Goal: Transaction & Acquisition: Subscribe to service/newsletter

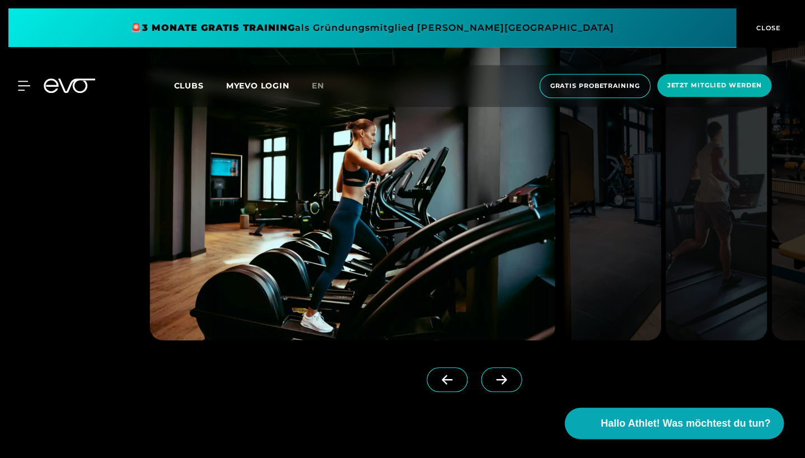
scroll to position [957, 0]
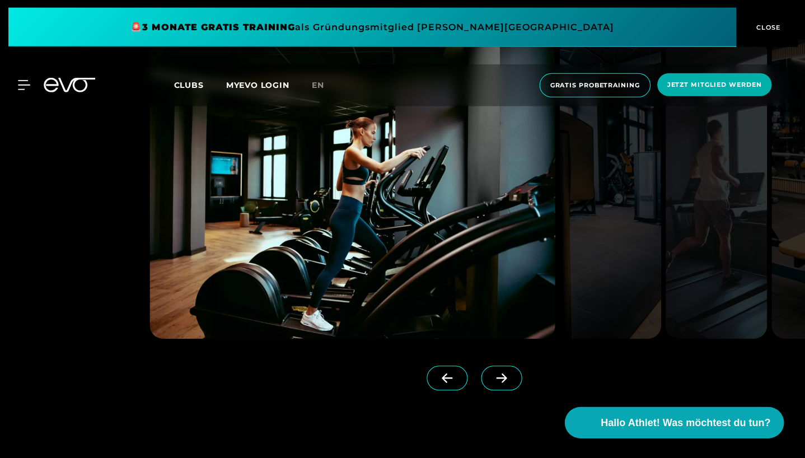
click at [505, 379] on icon at bounding box center [501, 379] width 11 height 10
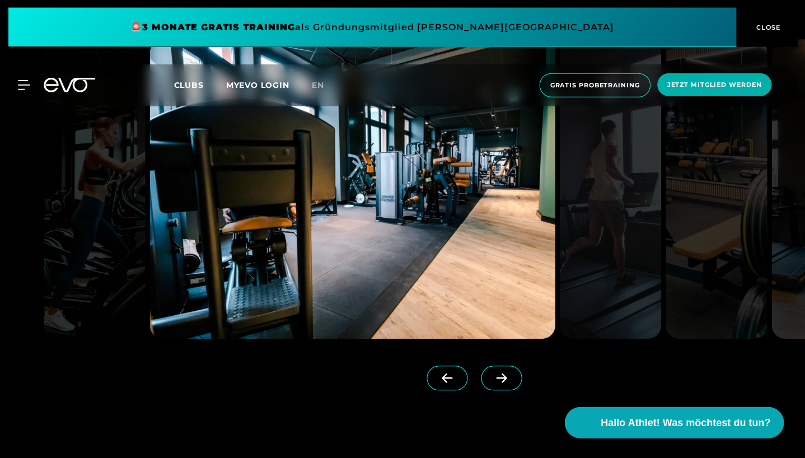
click at [505, 379] on icon at bounding box center [501, 379] width 11 height 10
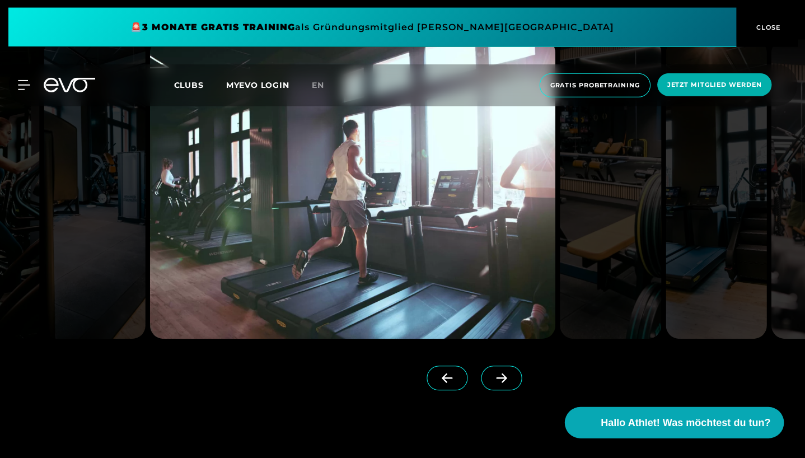
click at [505, 379] on icon at bounding box center [501, 379] width 11 height 10
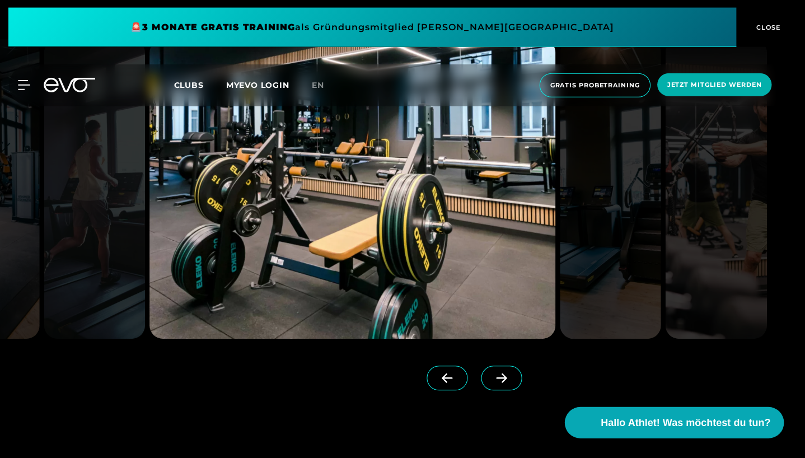
click at [506, 379] on icon at bounding box center [501, 379] width 11 height 10
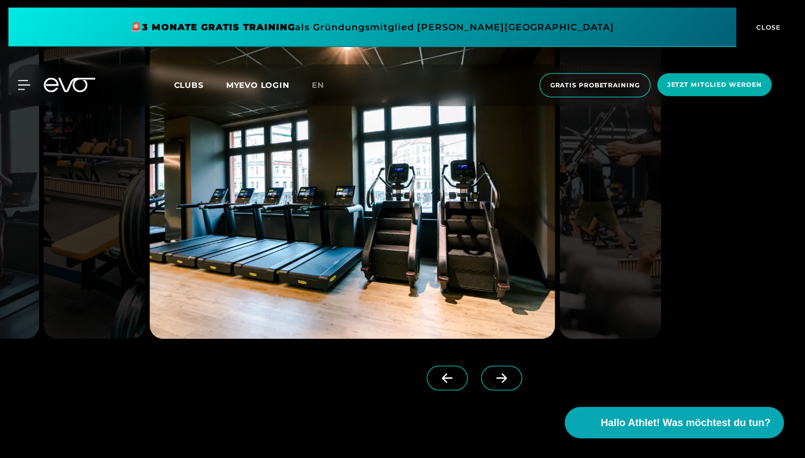
click at [506, 379] on icon at bounding box center [501, 379] width 11 height 10
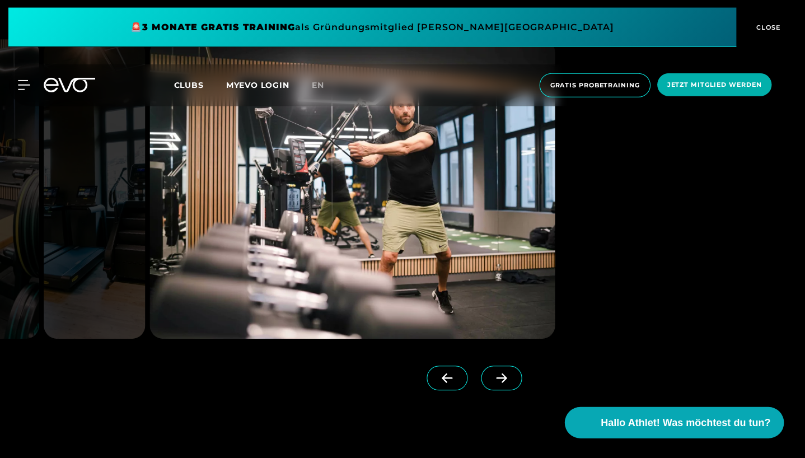
click at [506, 379] on icon at bounding box center [501, 379] width 11 height 10
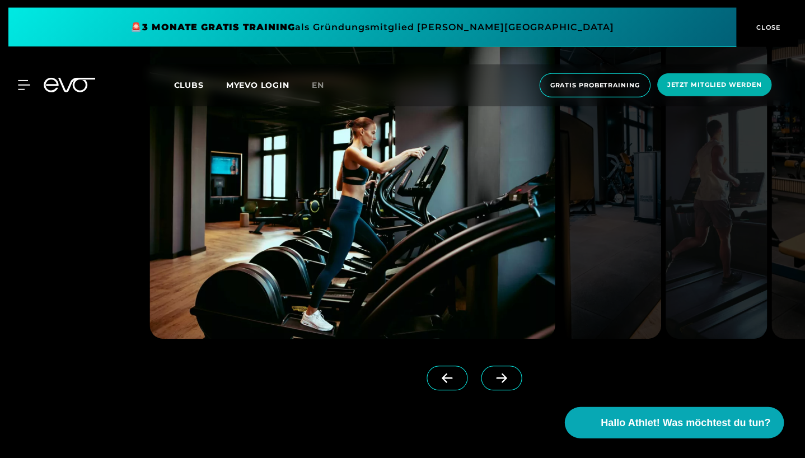
click at [506, 380] on icon at bounding box center [501, 378] width 20 height 10
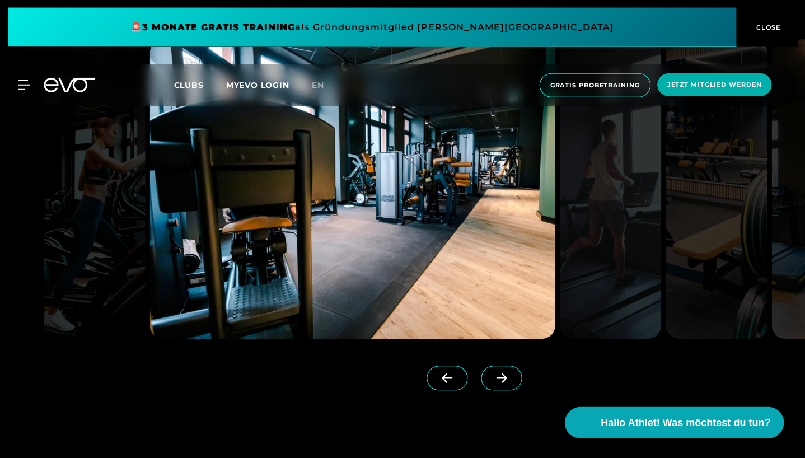
click at [506, 380] on icon at bounding box center [501, 378] width 20 height 10
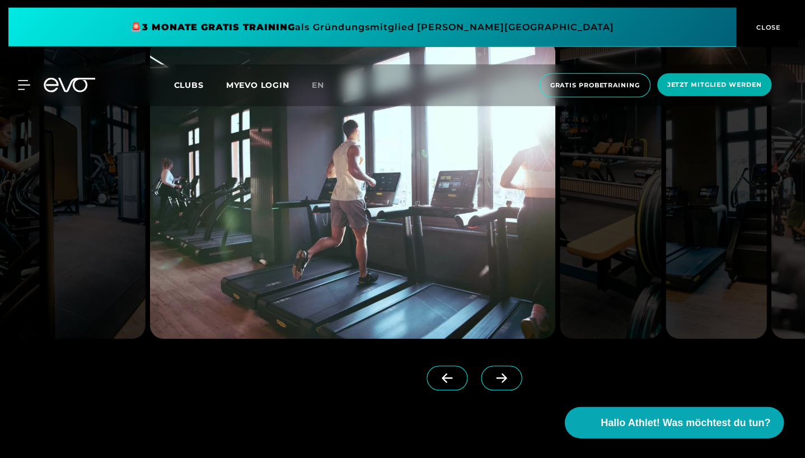
click at [506, 380] on icon at bounding box center [501, 378] width 20 height 10
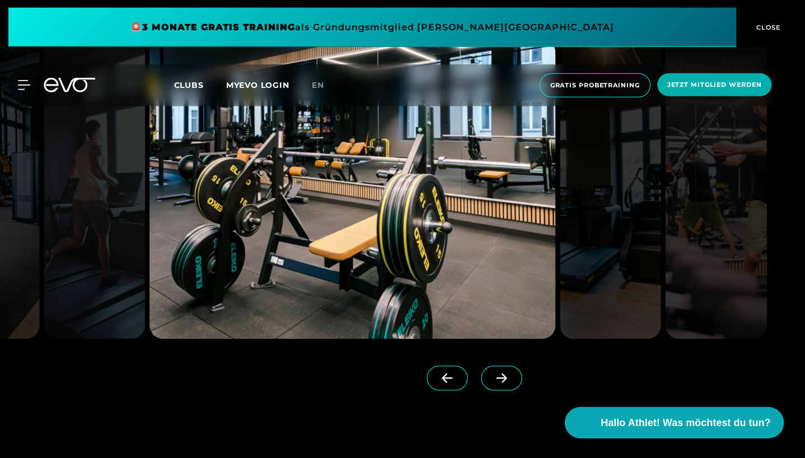
click at [506, 380] on icon at bounding box center [501, 378] width 20 height 10
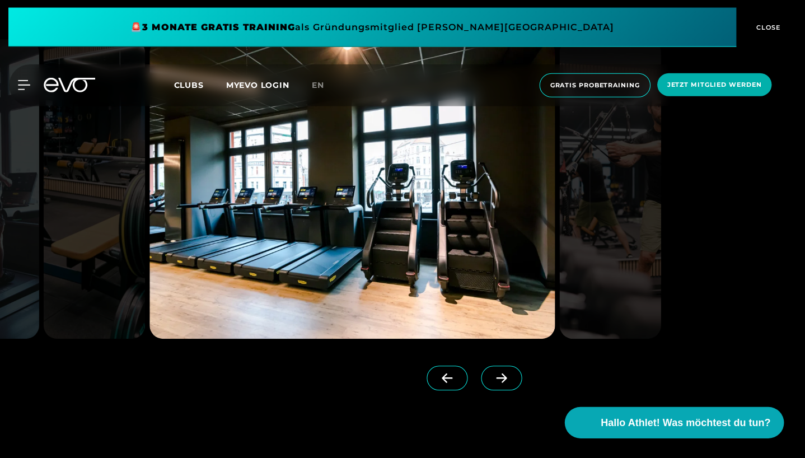
click at [506, 380] on icon at bounding box center [501, 378] width 20 height 10
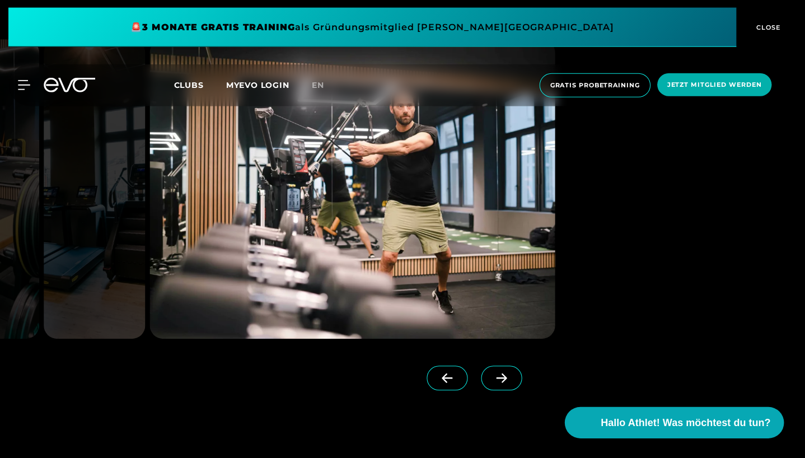
click at [506, 380] on icon at bounding box center [501, 378] width 20 height 10
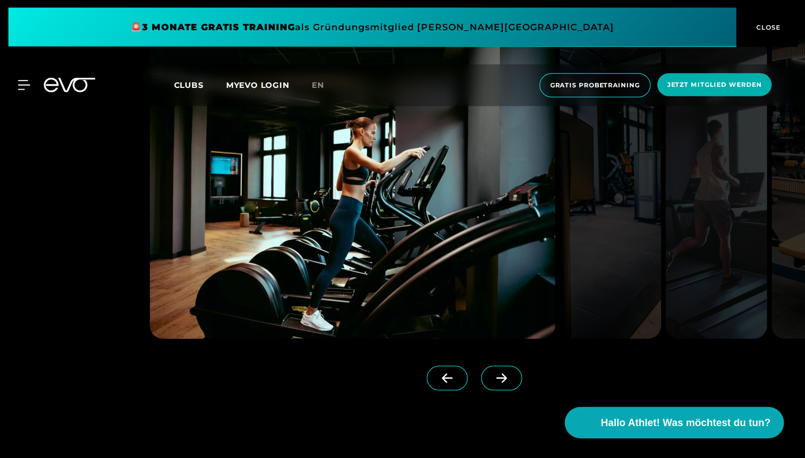
click at [506, 380] on icon at bounding box center [501, 378] width 20 height 10
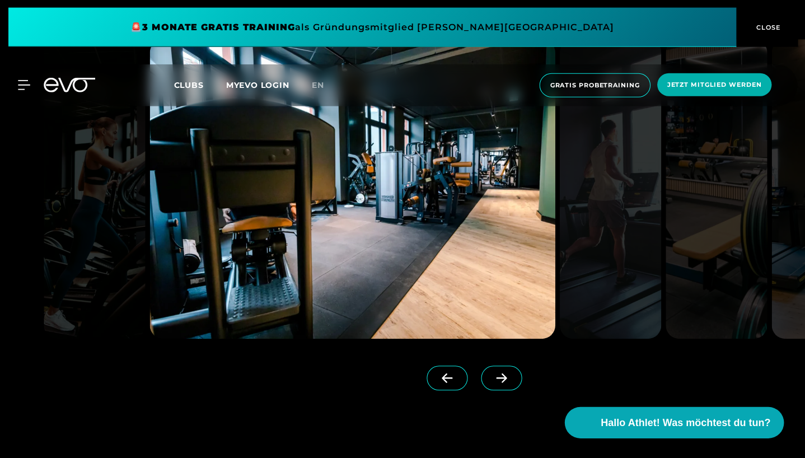
click at [506, 380] on icon at bounding box center [501, 378] width 20 height 10
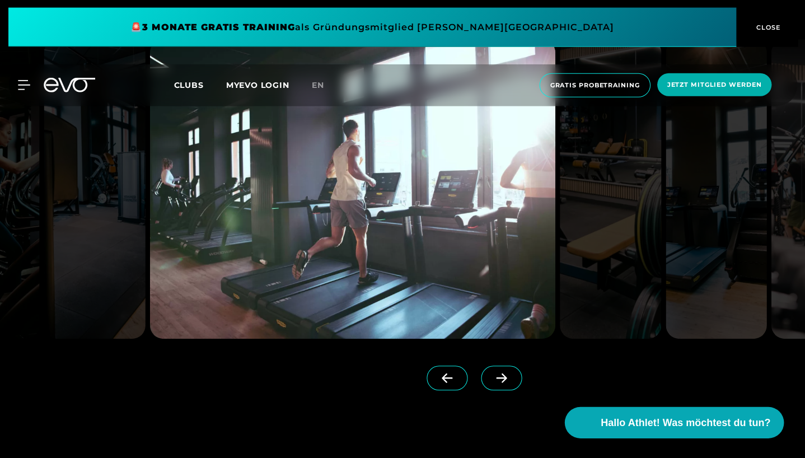
click at [506, 380] on icon at bounding box center [501, 378] width 20 height 10
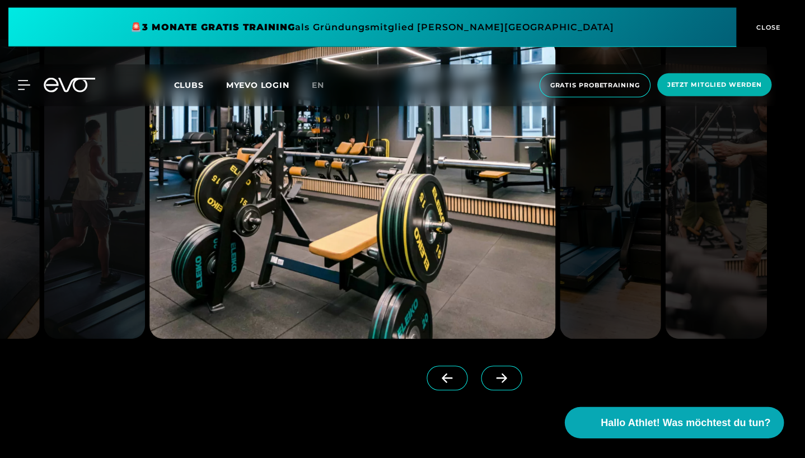
click at [506, 380] on icon at bounding box center [501, 378] width 20 height 10
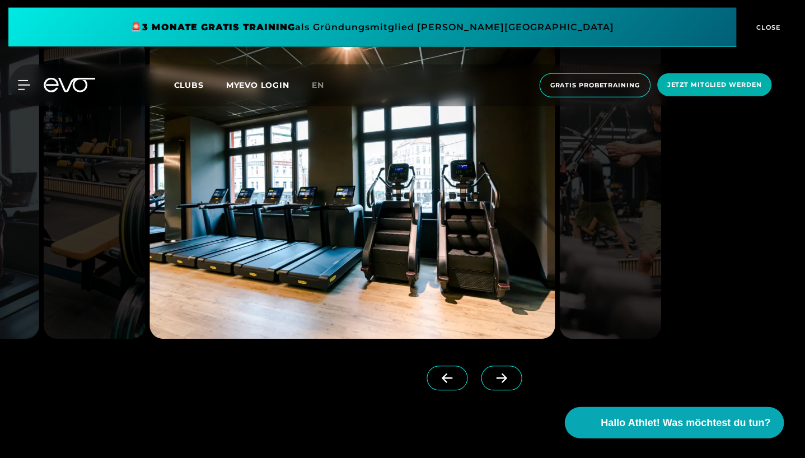
click at [506, 380] on icon at bounding box center [501, 378] width 20 height 10
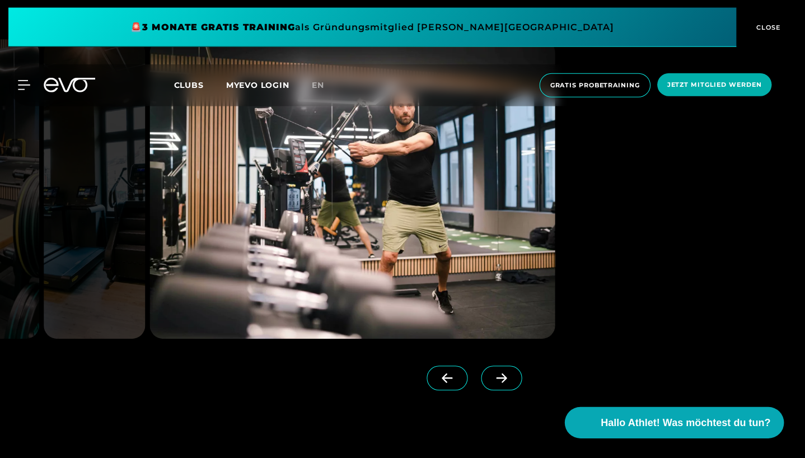
click at [506, 380] on icon at bounding box center [501, 378] width 20 height 10
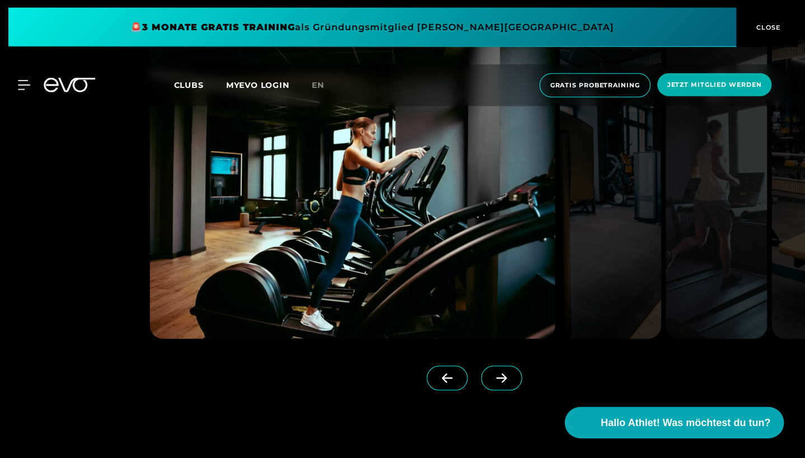
click at [506, 380] on icon at bounding box center [501, 378] width 20 height 10
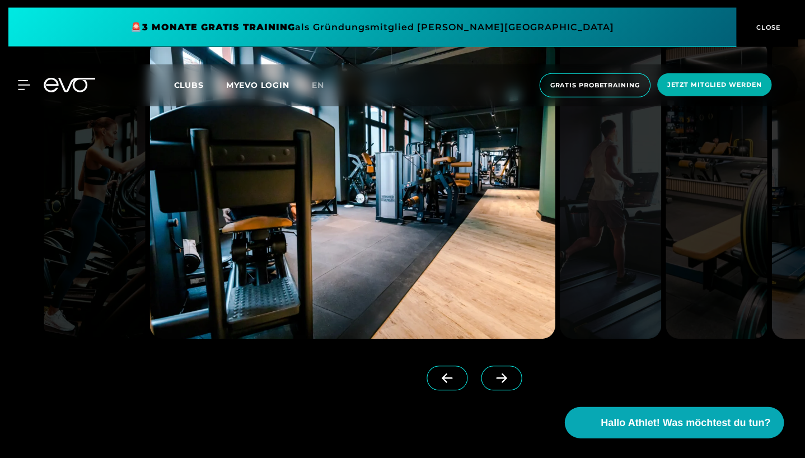
click at [506, 380] on icon at bounding box center [501, 378] width 20 height 10
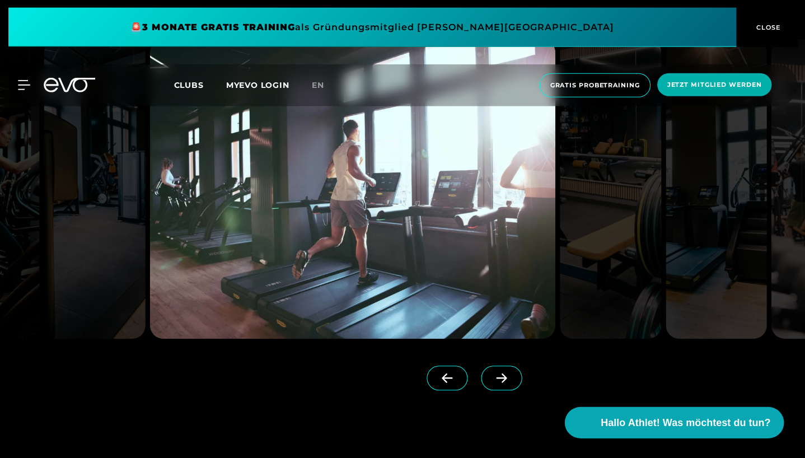
click at [506, 380] on icon at bounding box center [501, 378] width 20 height 10
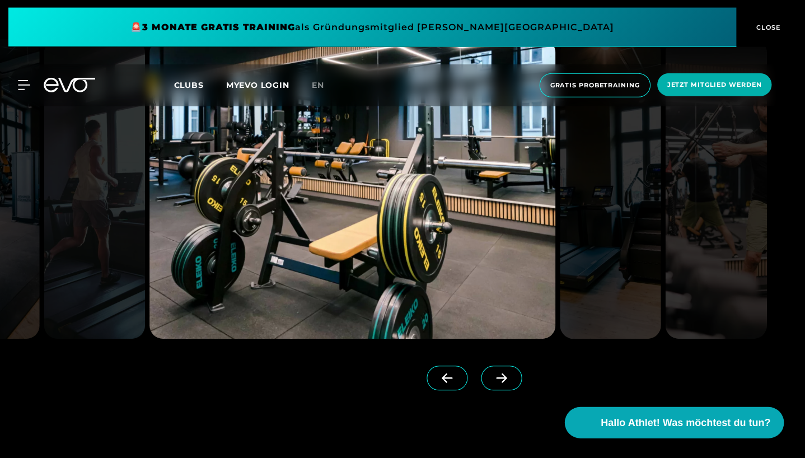
click at [506, 380] on icon at bounding box center [501, 378] width 20 height 10
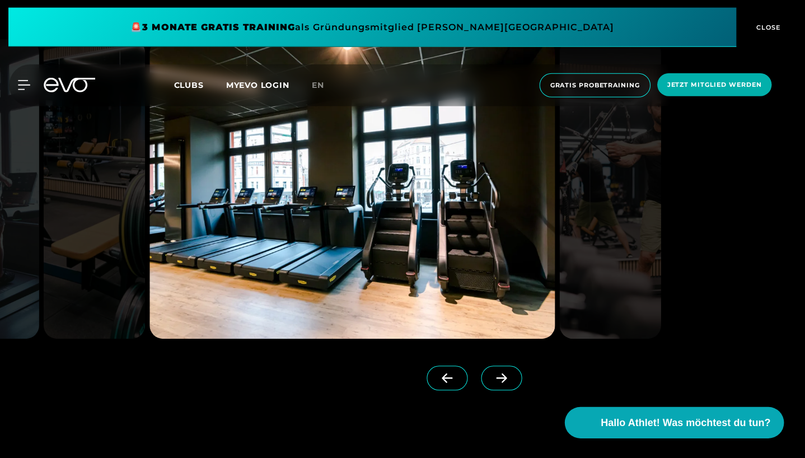
click at [506, 380] on icon at bounding box center [501, 378] width 20 height 10
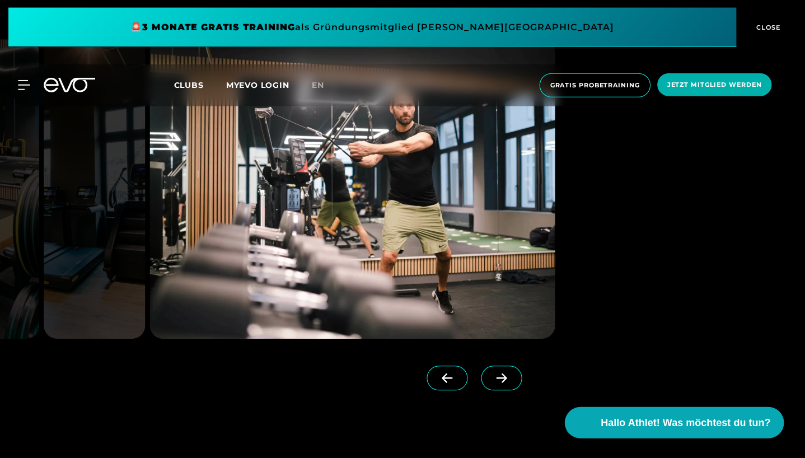
click at [506, 380] on icon at bounding box center [501, 378] width 20 height 10
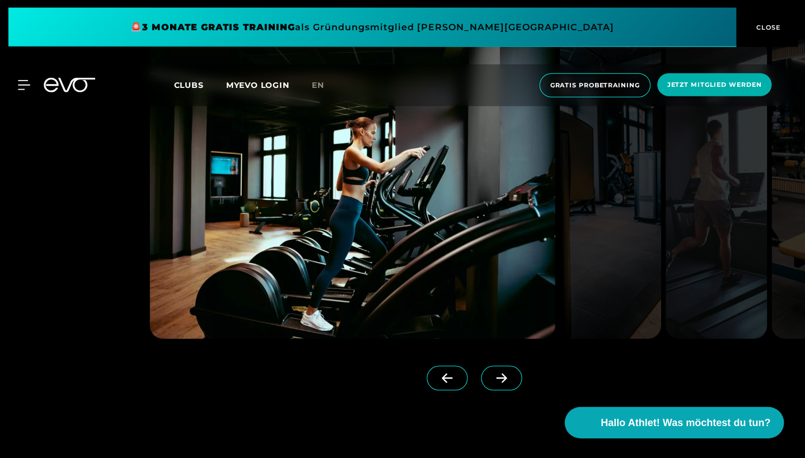
click at [506, 380] on icon at bounding box center [501, 378] width 20 height 10
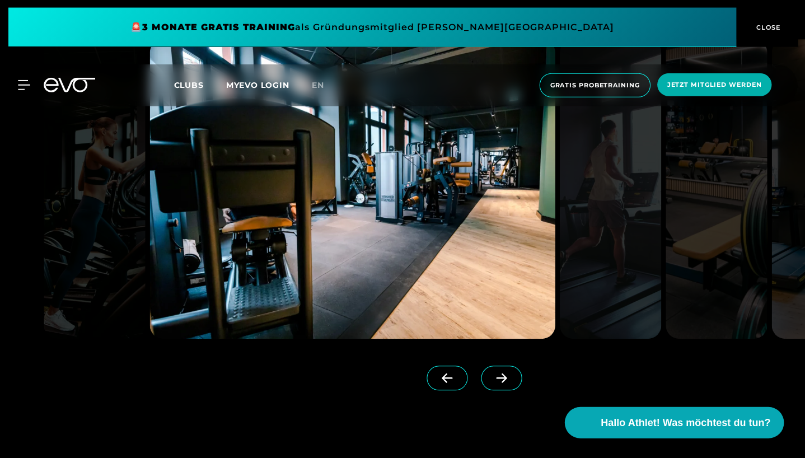
click at [506, 380] on icon at bounding box center [501, 378] width 20 height 10
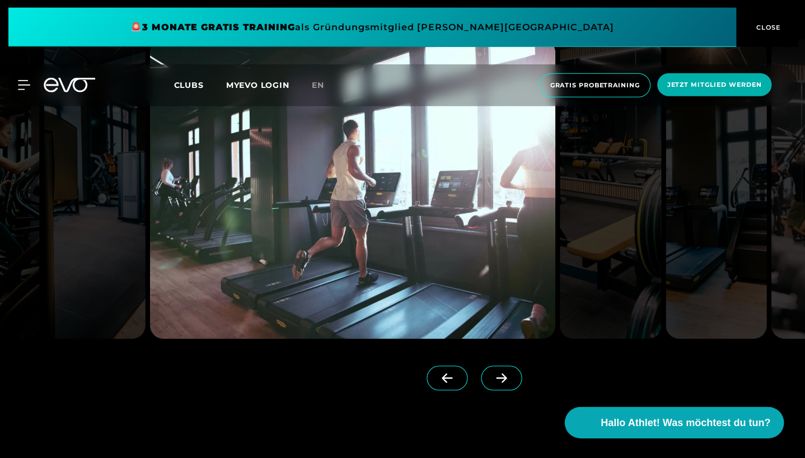
click at [506, 380] on icon at bounding box center [501, 378] width 20 height 10
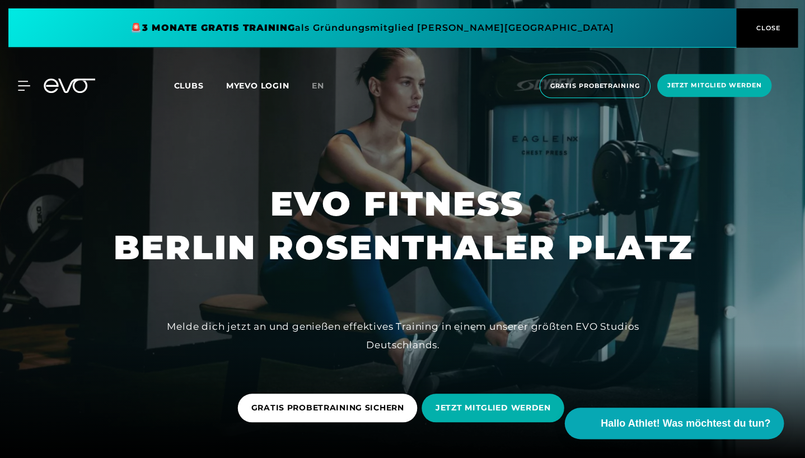
scroll to position [0, 0]
click at [446, 407] on span "JETZT MITGLIED WERDEN" at bounding box center [492, 407] width 115 height 12
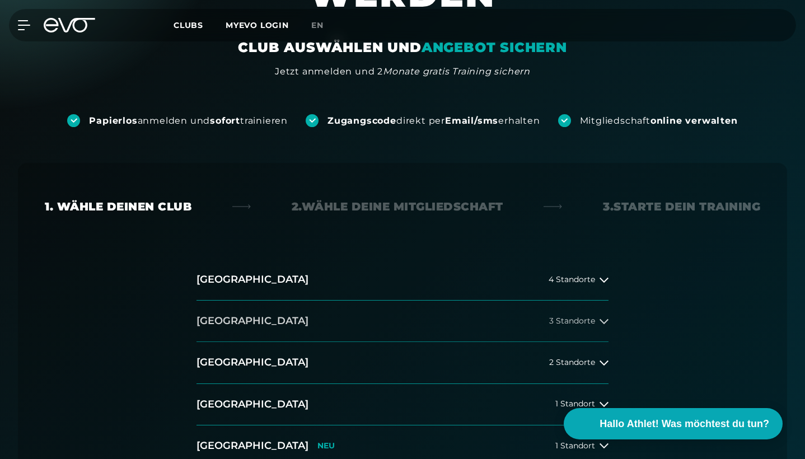
scroll to position [137, 0]
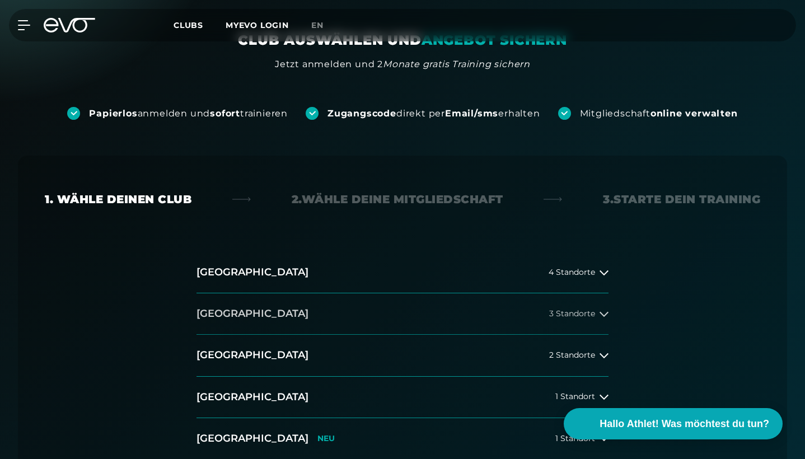
click at [282, 310] on button "[GEOGRAPHIC_DATA] 3 Standorte" at bounding box center [403, 313] width 412 height 41
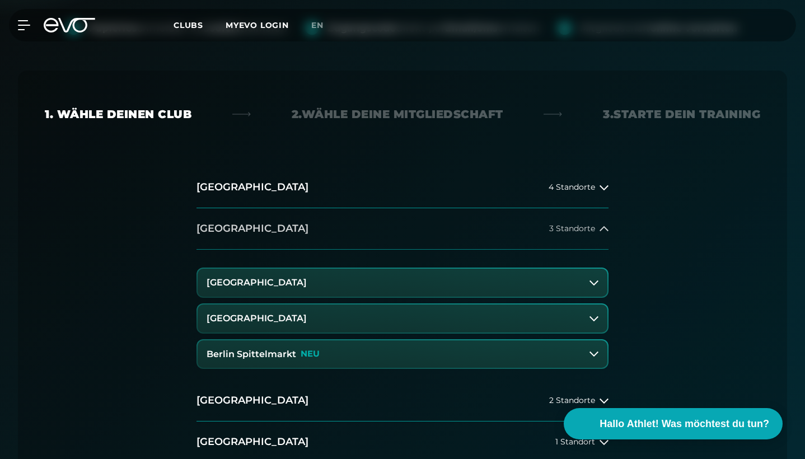
scroll to position [225, 0]
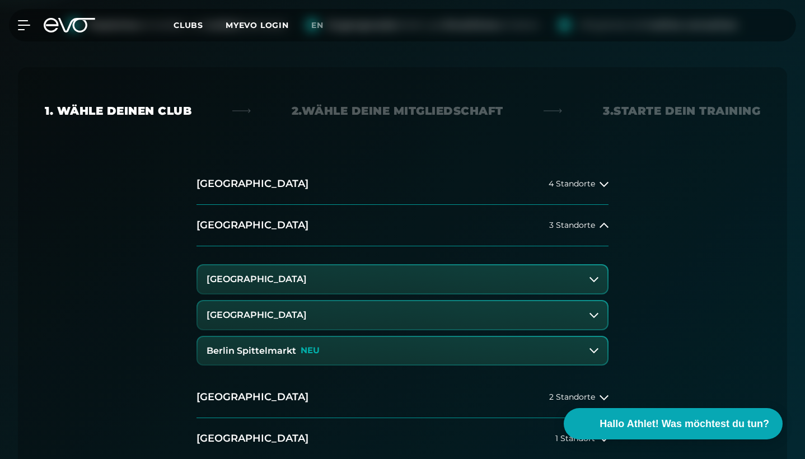
click at [282, 310] on h3 "[GEOGRAPHIC_DATA]" at bounding box center [257, 315] width 100 height 10
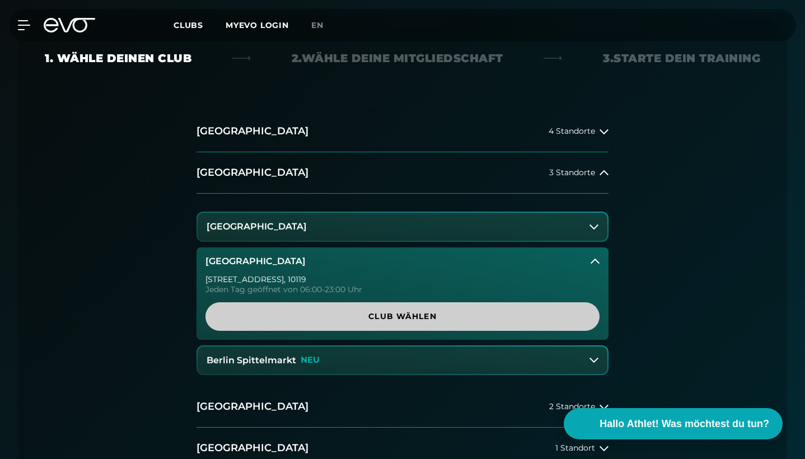
click at [301, 314] on span "Club wählen" at bounding box center [402, 317] width 367 height 12
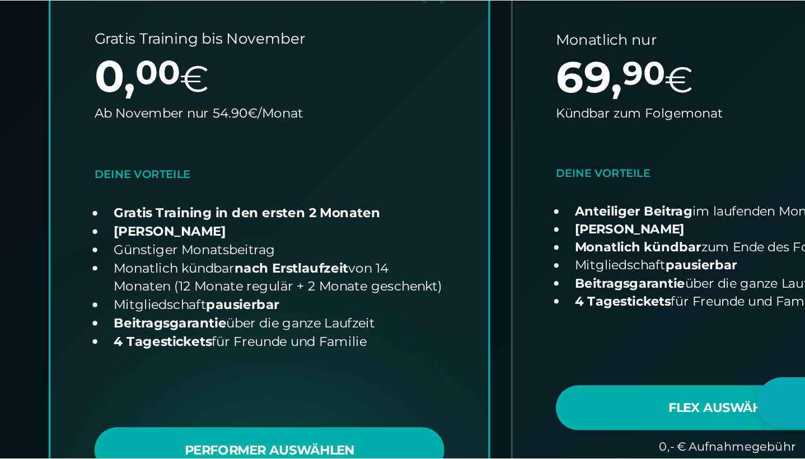
scroll to position [449, 0]
